Goal: Task Accomplishment & Management: Manage account settings

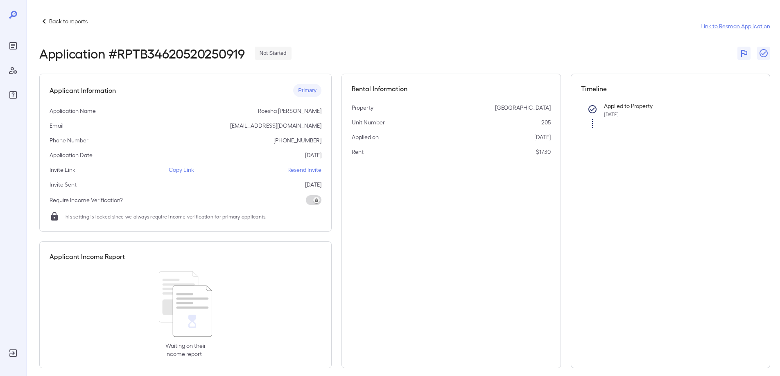
click at [301, 170] on p "Resend Invite" at bounding box center [305, 170] width 34 height 8
click at [181, 170] on p "Copy Link" at bounding box center [181, 170] width 25 height 8
click at [333, 20] on div "Back to reports Link to Resman Application" at bounding box center [404, 26] width 731 height 20
click at [306, 170] on p "Resend Invite" at bounding box center [305, 170] width 34 height 8
click at [57, 25] on p "Back to reports" at bounding box center [68, 21] width 38 height 8
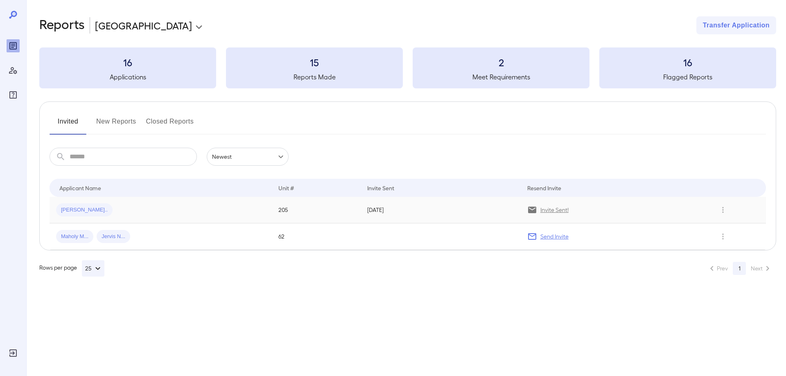
click at [186, 217] on td "[PERSON_NAME].." at bounding box center [161, 210] width 222 height 27
click at [129, 120] on button "New Reports" at bounding box center [116, 125] width 40 height 20
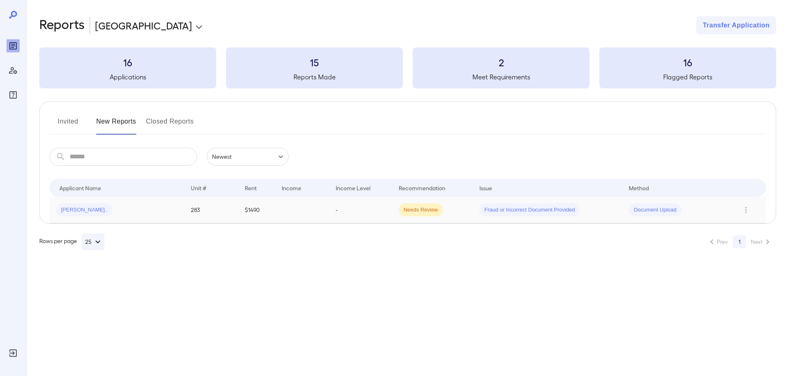
click at [125, 209] on div "[PERSON_NAME].." at bounding box center [117, 210] width 122 height 13
